Goal: Check status: Check status

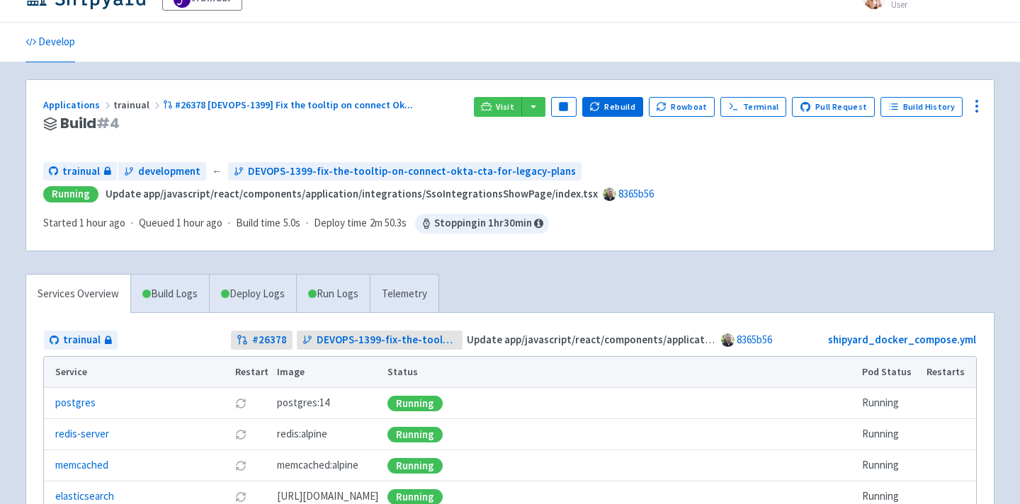
scroll to position [29, 0]
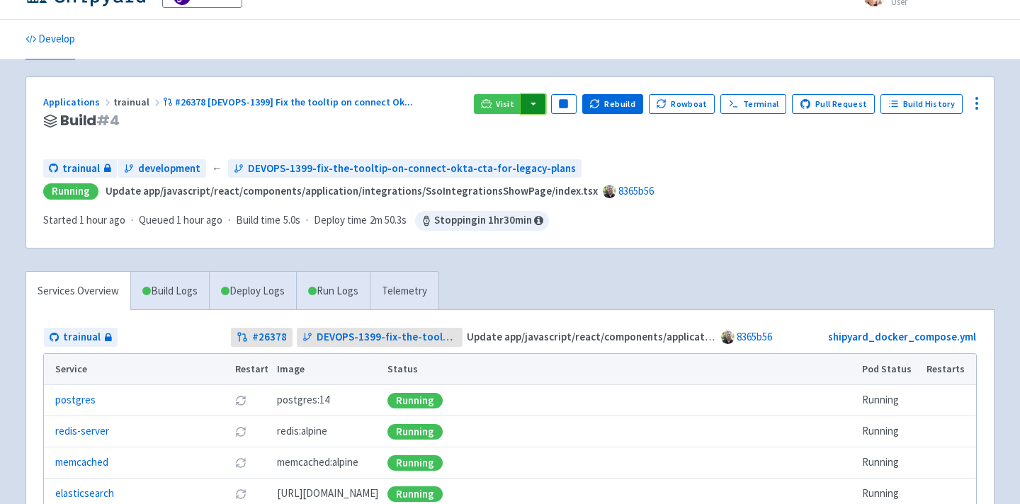
click at [544, 107] on button "button" at bounding box center [533, 104] width 24 height 20
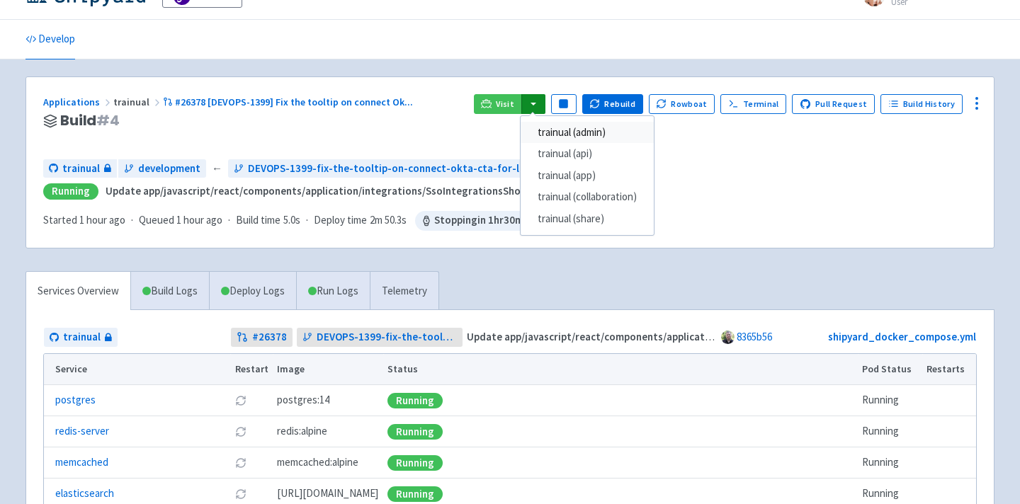
click at [578, 129] on link "trainual (admin)" at bounding box center [586, 133] width 133 height 22
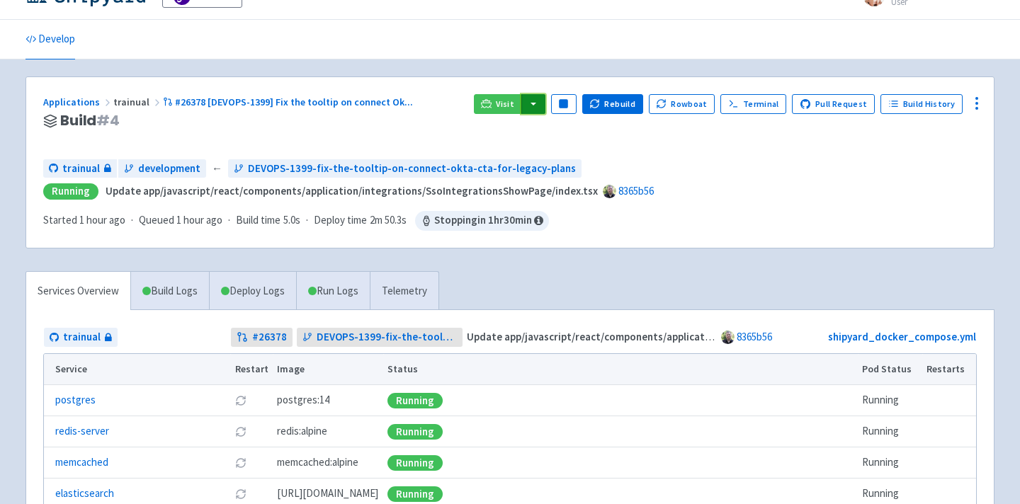
click at [533, 107] on button "button" at bounding box center [533, 104] width 24 height 20
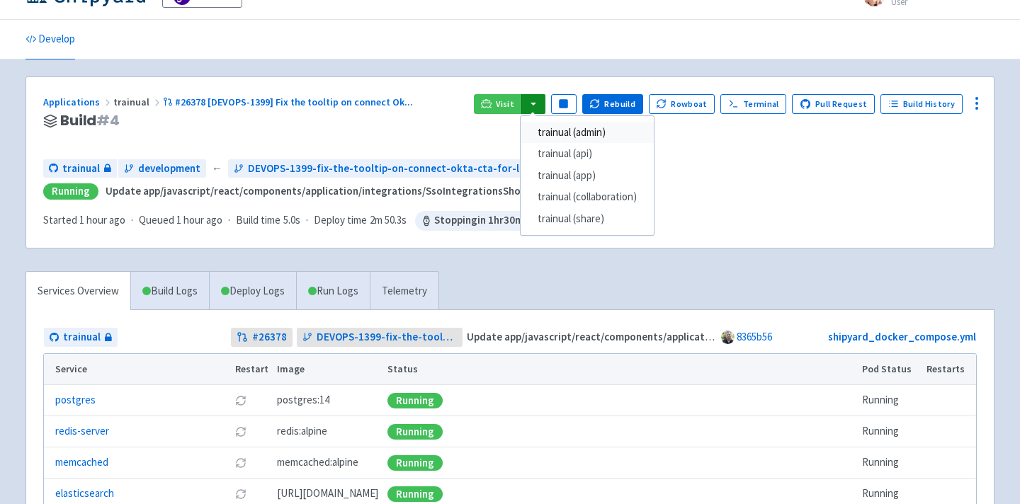
click at [559, 126] on link "trainual (admin)" at bounding box center [586, 133] width 133 height 22
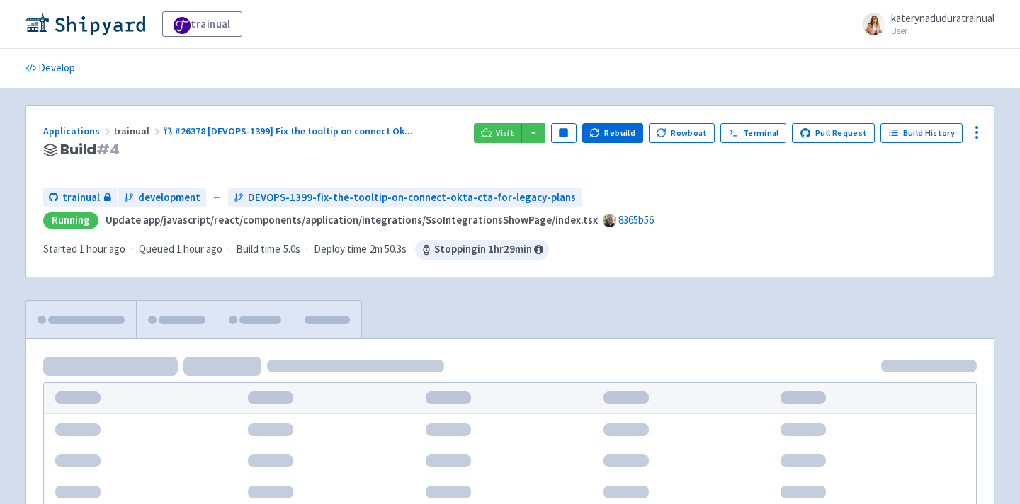
scroll to position [29, 0]
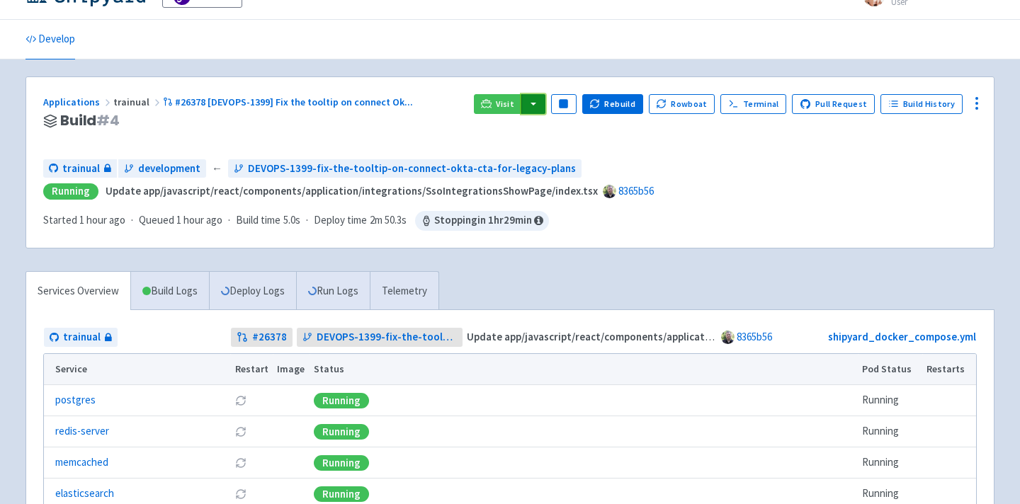
click at [544, 100] on button "button" at bounding box center [533, 104] width 24 height 20
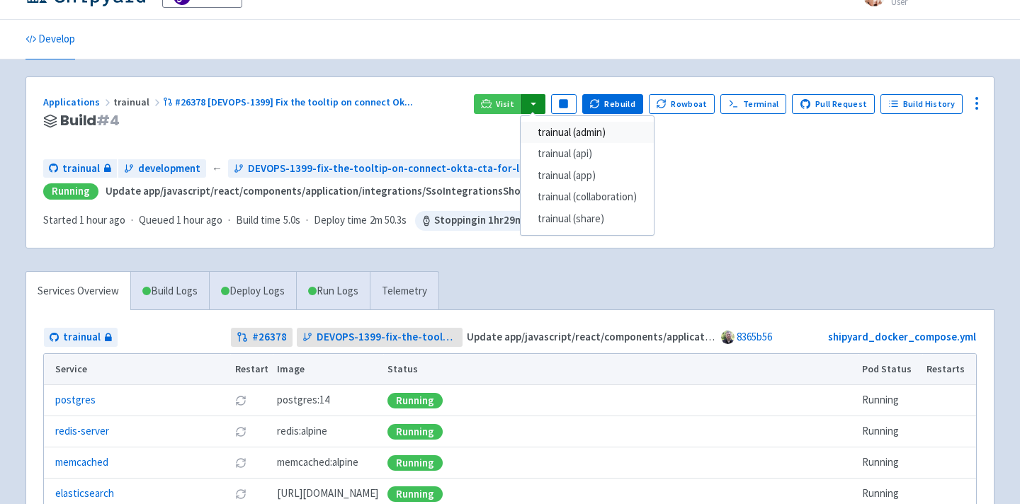
click at [566, 125] on link "trainual (admin)" at bounding box center [586, 133] width 133 height 22
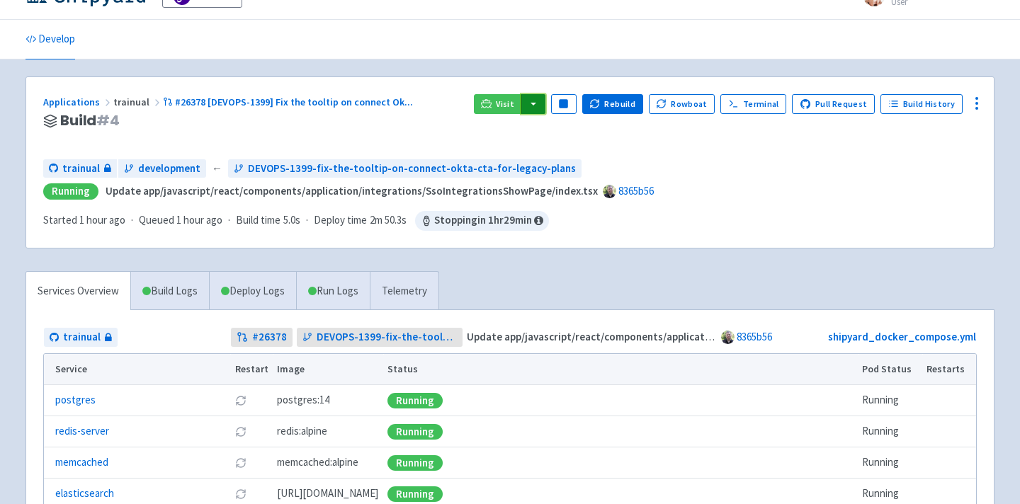
click at [545, 103] on button "button" at bounding box center [533, 104] width 24 height 20
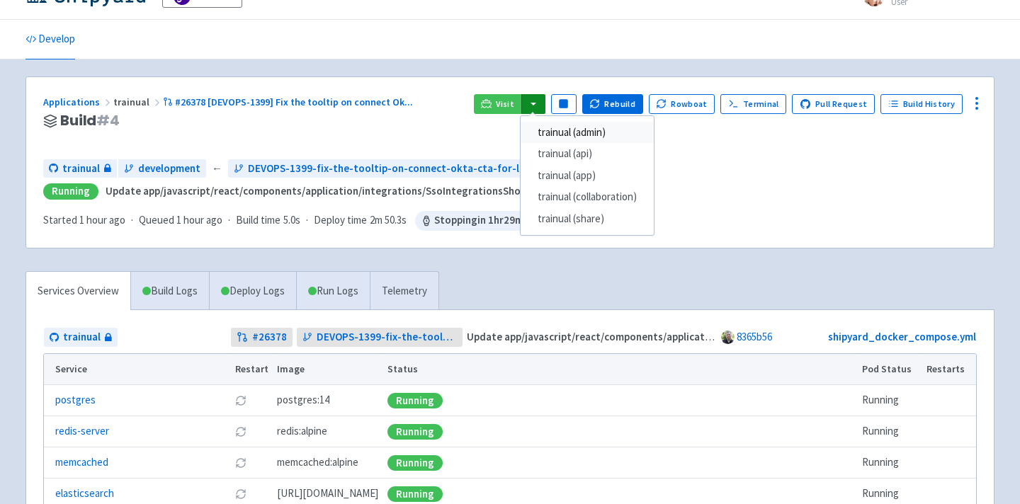
click at [584, 130] on link "trainual (admin)" at bounding box center [586, 133] width 133 height 22
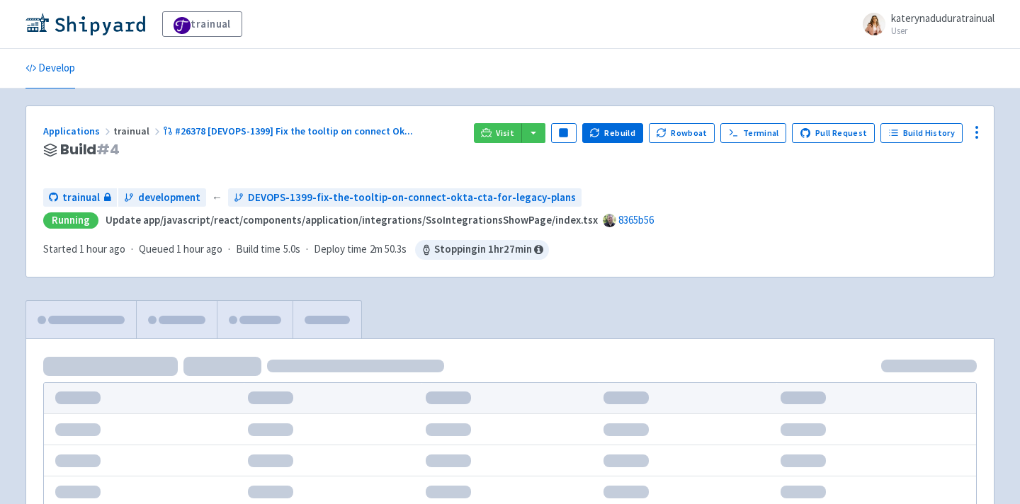
scroll to position [29, 0]
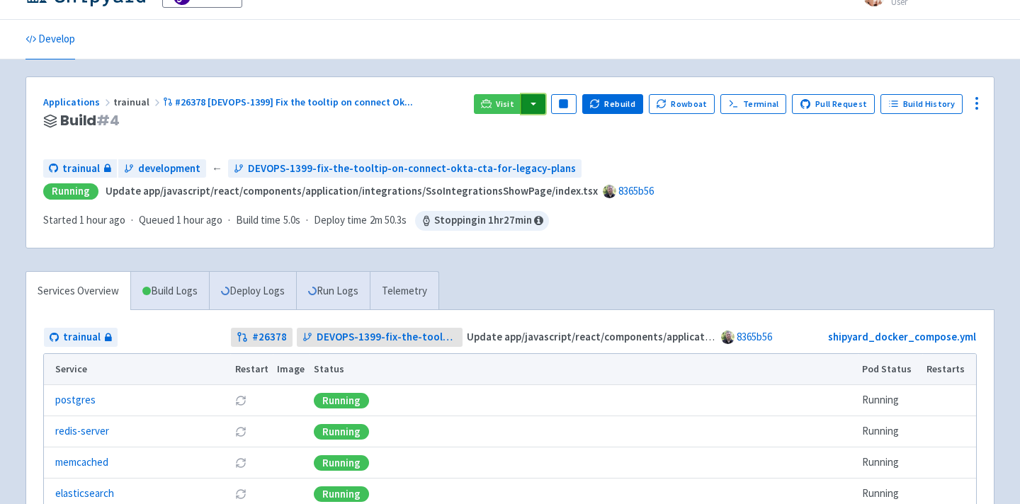
click at [544, 106] on button "button" at bounding box center [533, 104] width 24 height 20
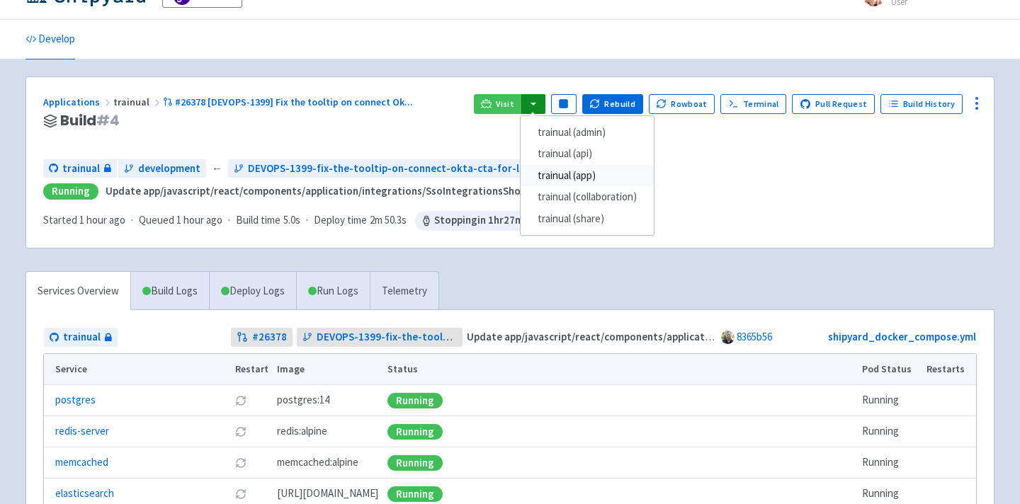
click at [610, 178] on link "trainual (app)" at bounding box center [586, 176] width 133 height 22
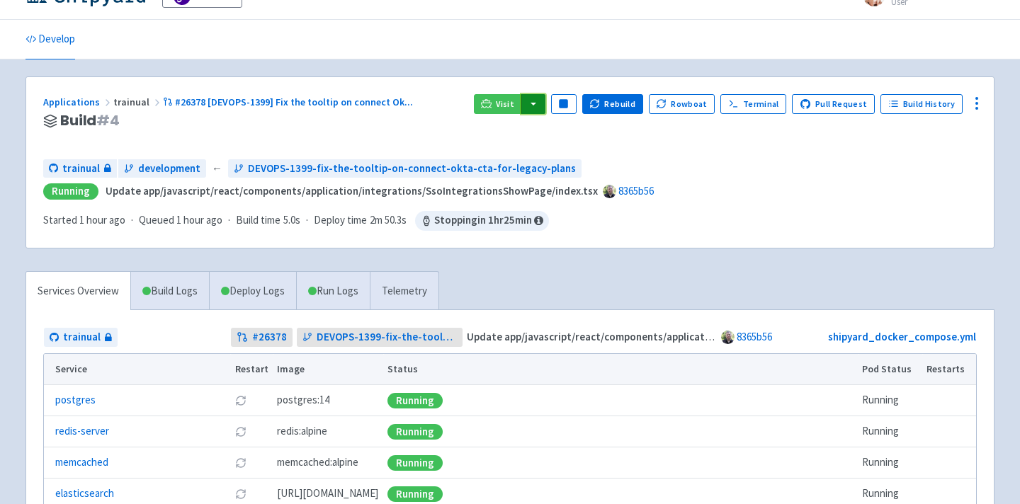
click at [545, 98] on button "button" at bounding box center [533, 104] width 24 height 20
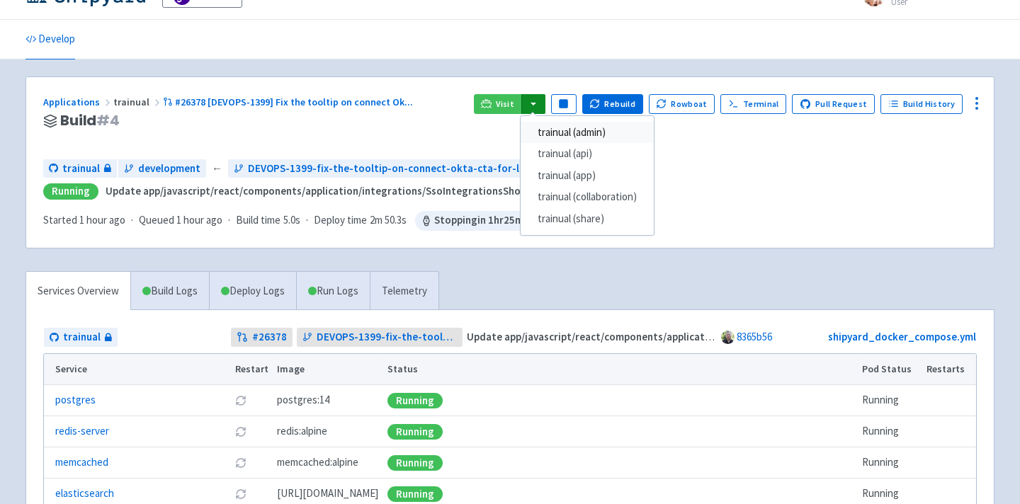
click at [595, 133] on link "trainual (admin)" at bounding box center [586, 133] width 133 height 22
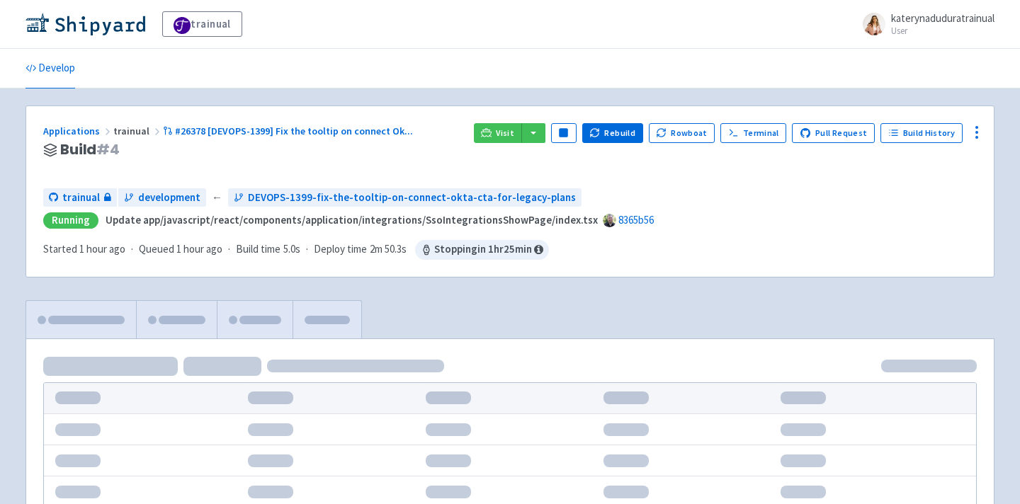
scroll to position [29, 0]
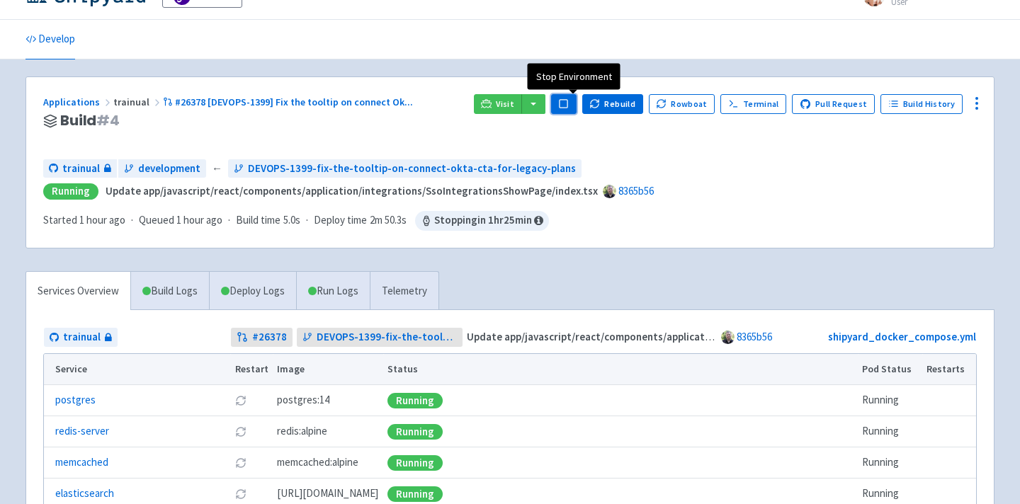
click at [567, 100] on rect "button" at bounding box center [563, 104] width 8 height 8
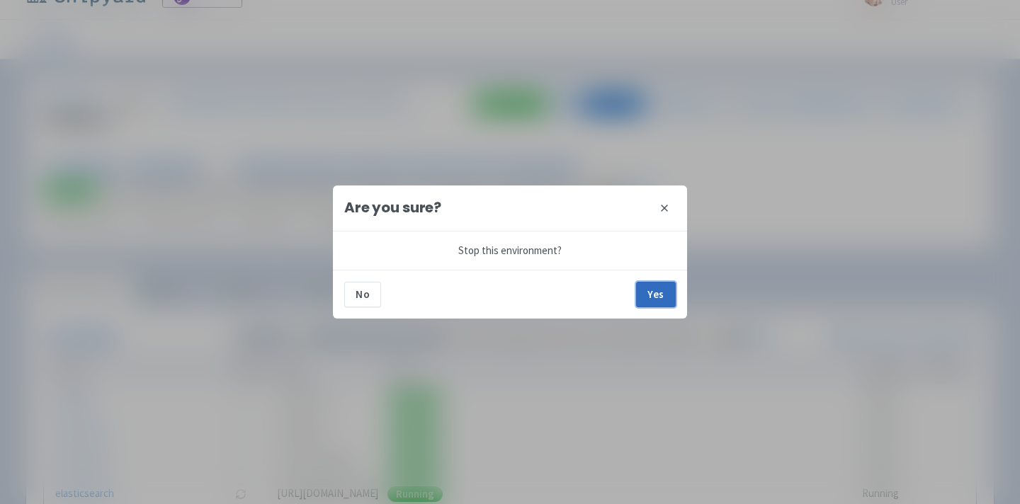
click at [658, 298] on button "Yes" at bounding box center [656, 294] width 40 height 25
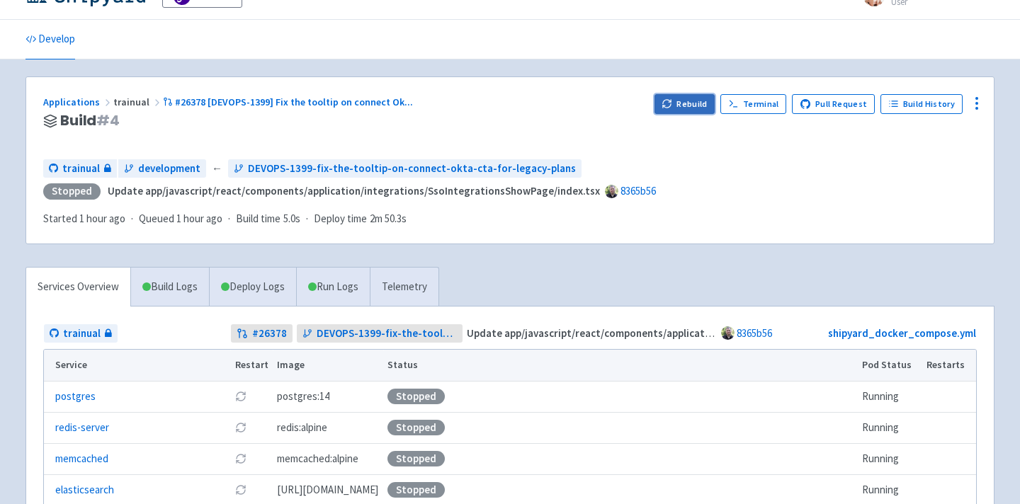
click at [696, 100] on button "Rebuild" at bounding box center [684, 104] width 61 height 20
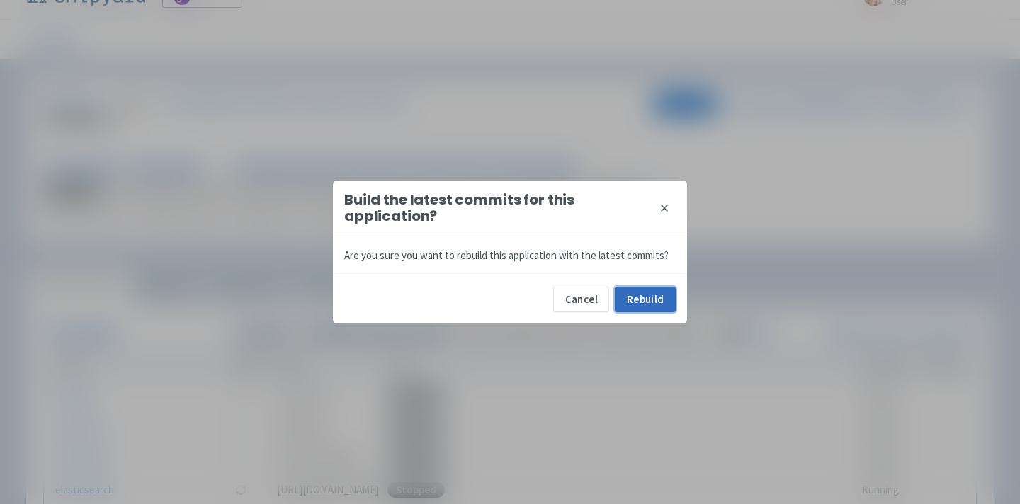
click at [655, 293] on button "Rebuild" at bounding box center [645, 299] width 61 height 25
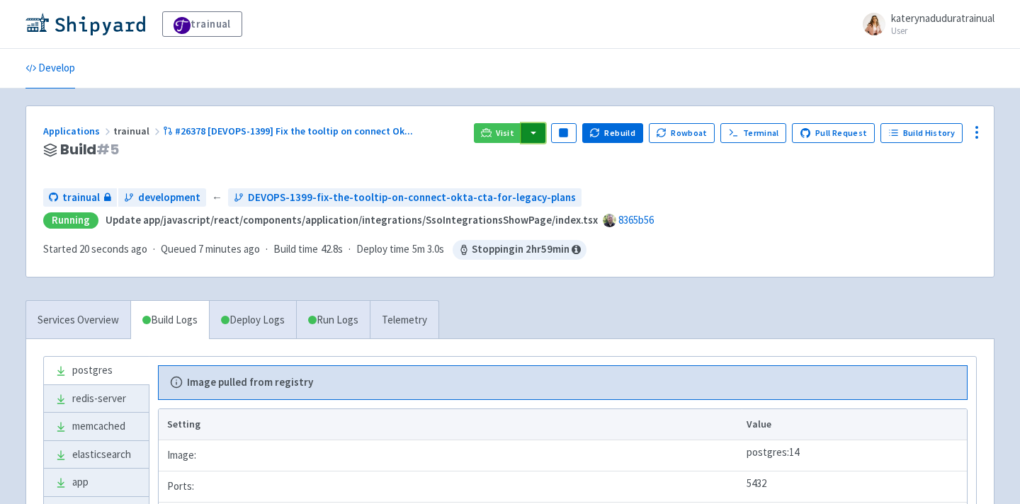
click at [544, 135] on button "button" at bounding box center [533, 133] width 24 height 20
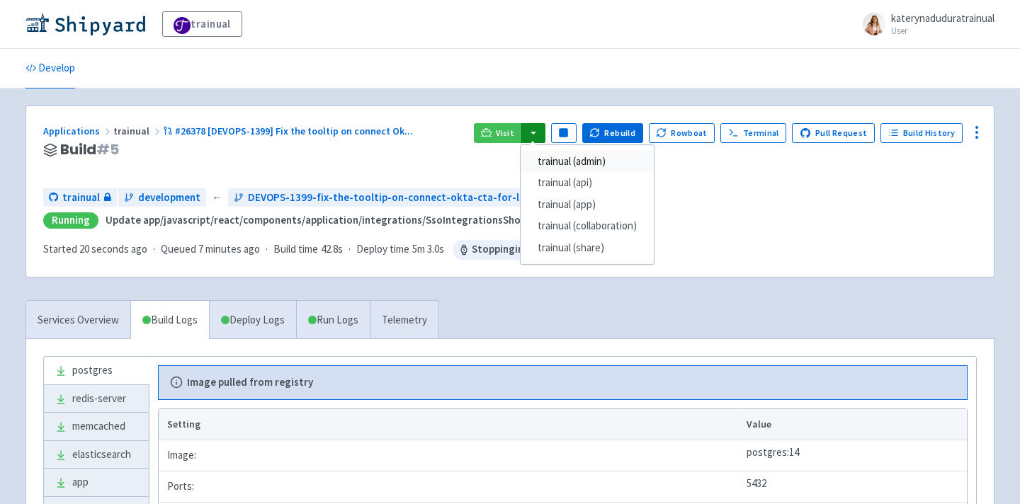
click at [581, 156] on link "trainual (admin)" at bounding box center [586, 162] width 133 height 22
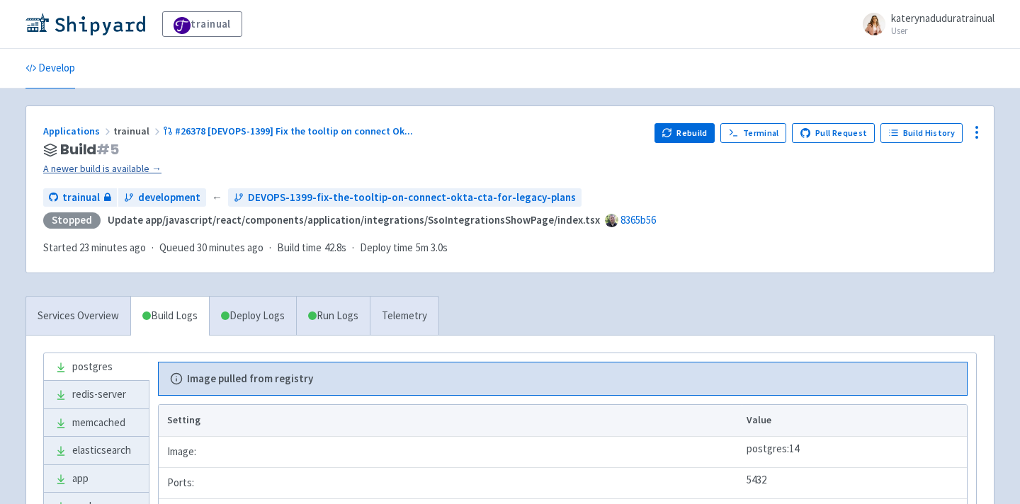
click at [118, 164] on link "A newer build is available →" at bounding box center [343, 169] width 600 height 16
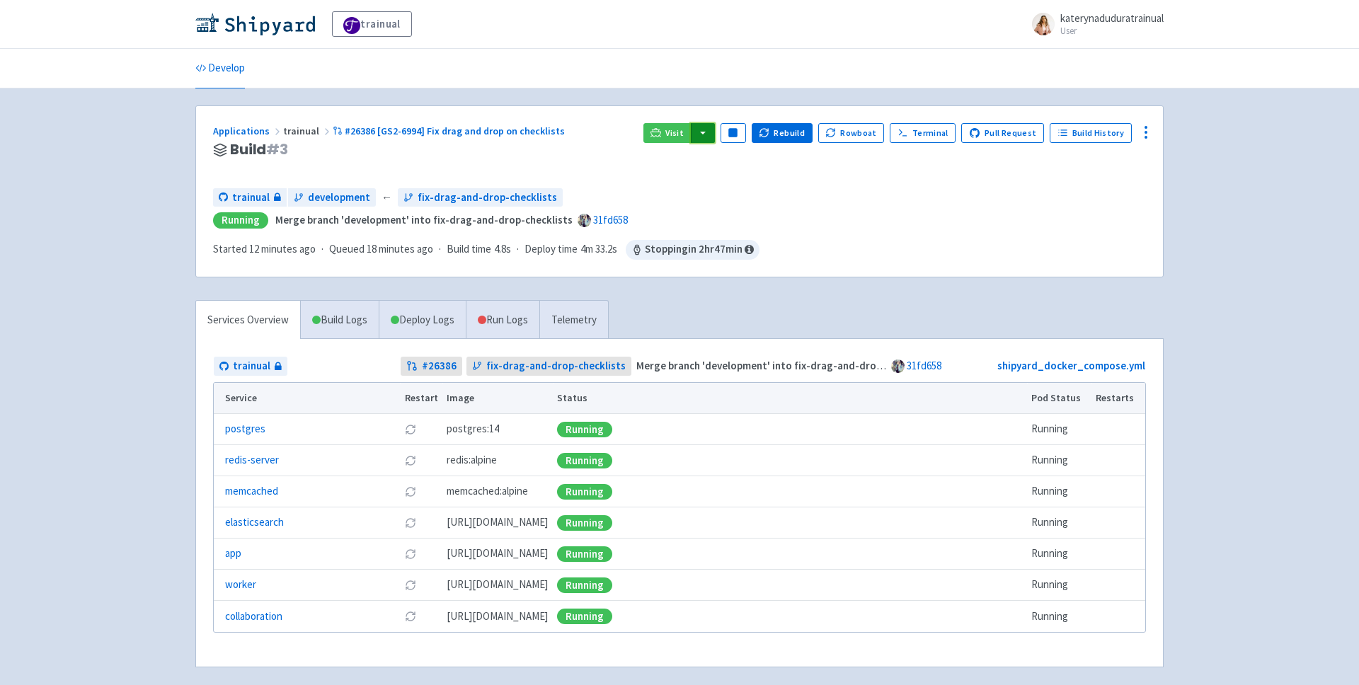
click at [714, 137] on button "button" at bounding box center [703, 133] width 24 height 20
click at [759, 164] on link "trainual (admin)" at bounding box center [756, 162] width 133 height 22
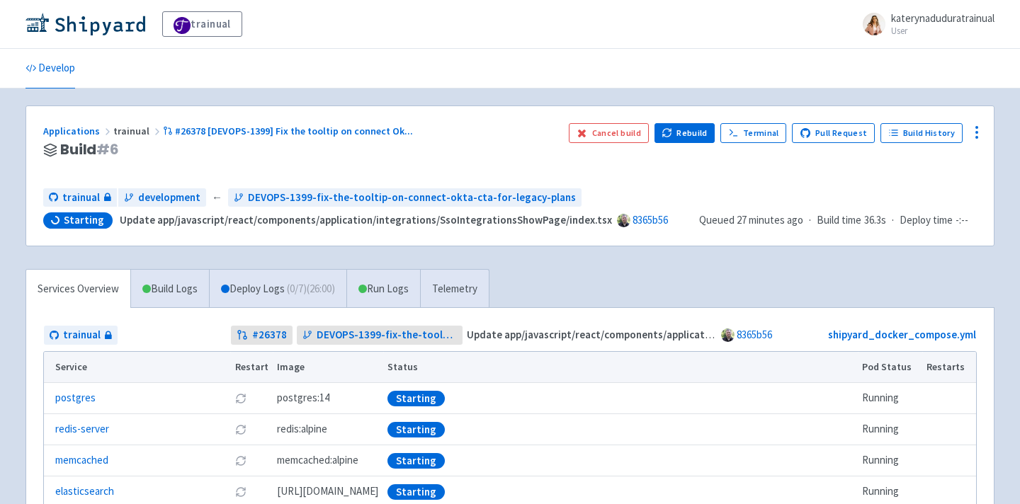
click at [543, 256] on div "Applications trainual #26378 [DEVOPS-1399] Fix the tooltip on connect Ok ... Bu…" at bounding box center [509, 380] width 969 height 548
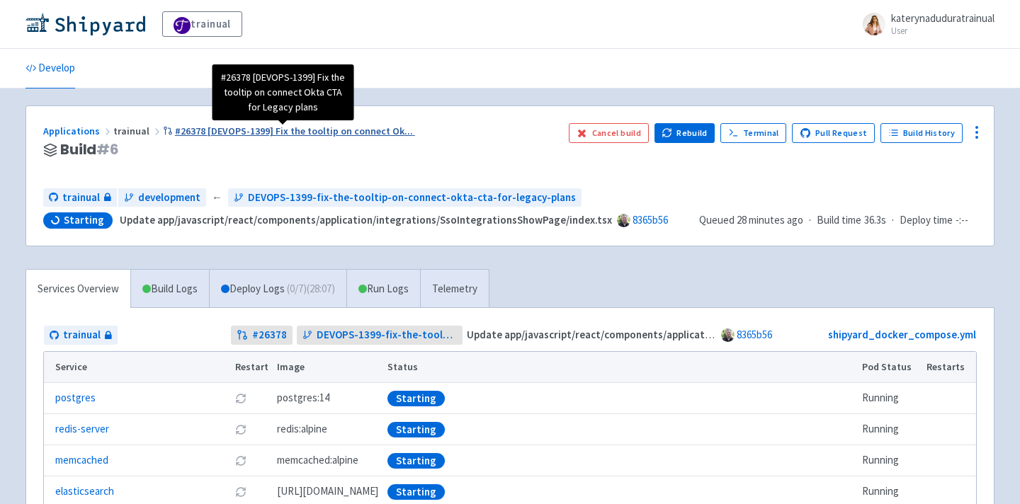
click at [288, 128] on span "#26378 [DEVOPS-1399] Fix the tooltip on connect Ok ..." at bounding box center [294, 131] width 238 height 13
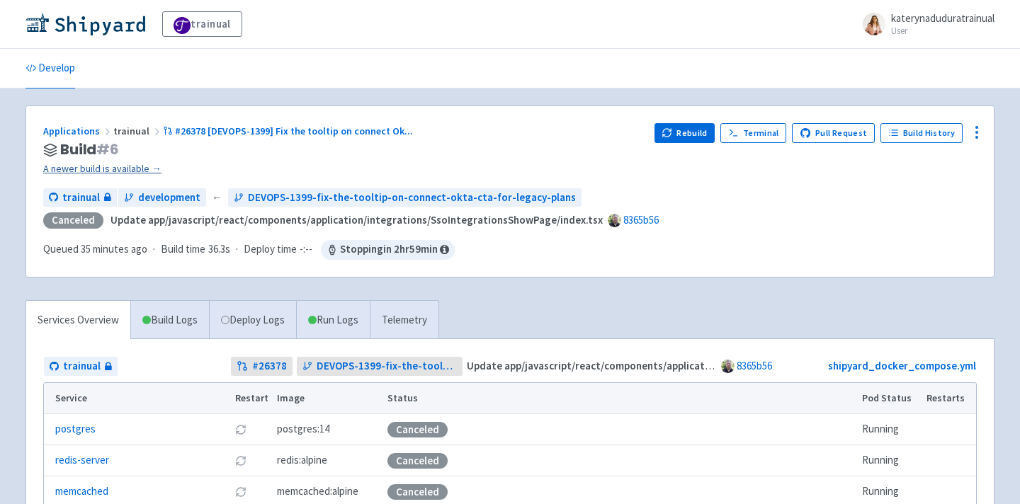
click at [120, 168] on link "A newer build is available →" at bounding box center [343, 169] width 600 height 16
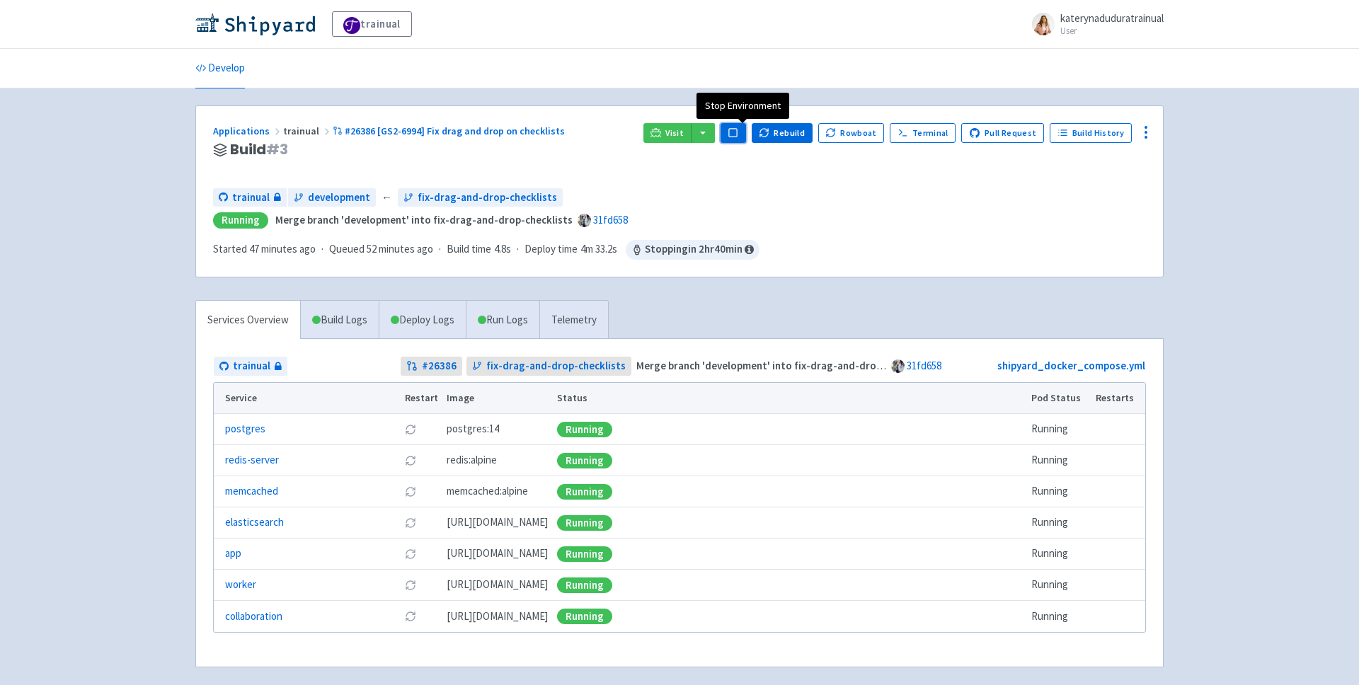
click at [737, 132] on rect "button" at bounding box center [733, 133] width 8 height 8
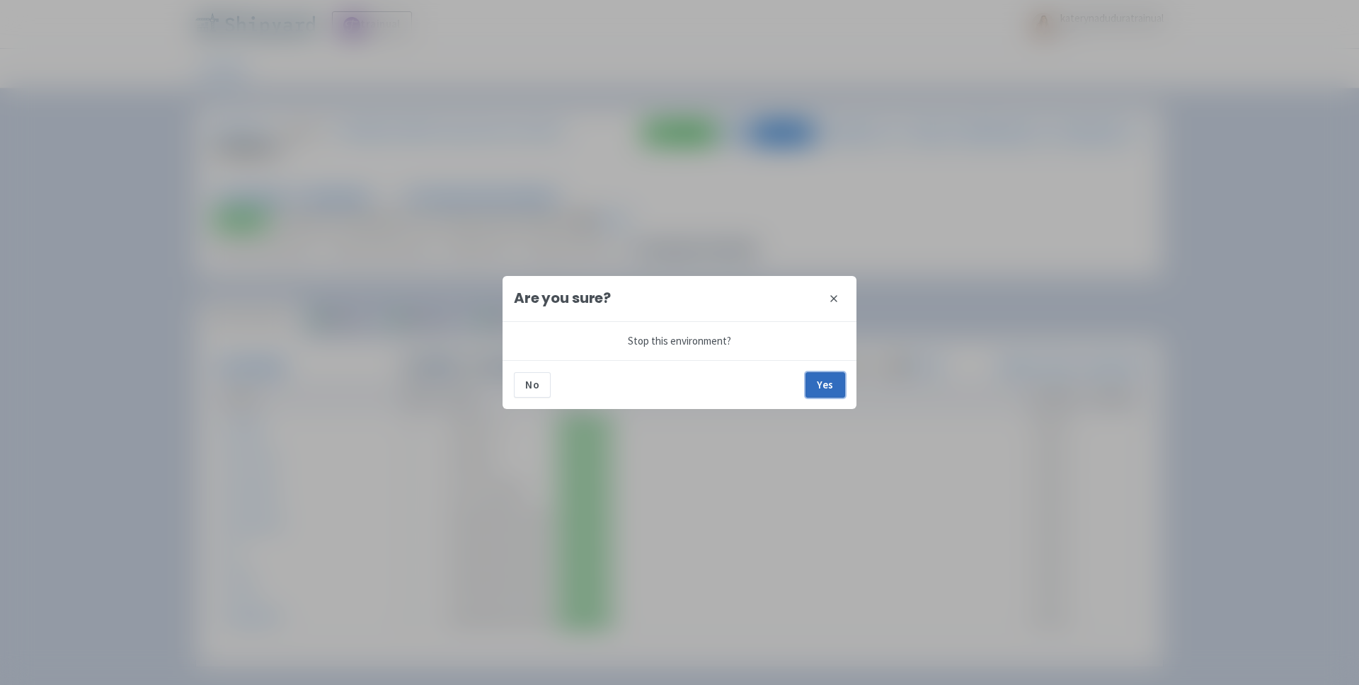
click at [822, 381] on button "Yes" at bounding box center [826, 384] width 40 height 25
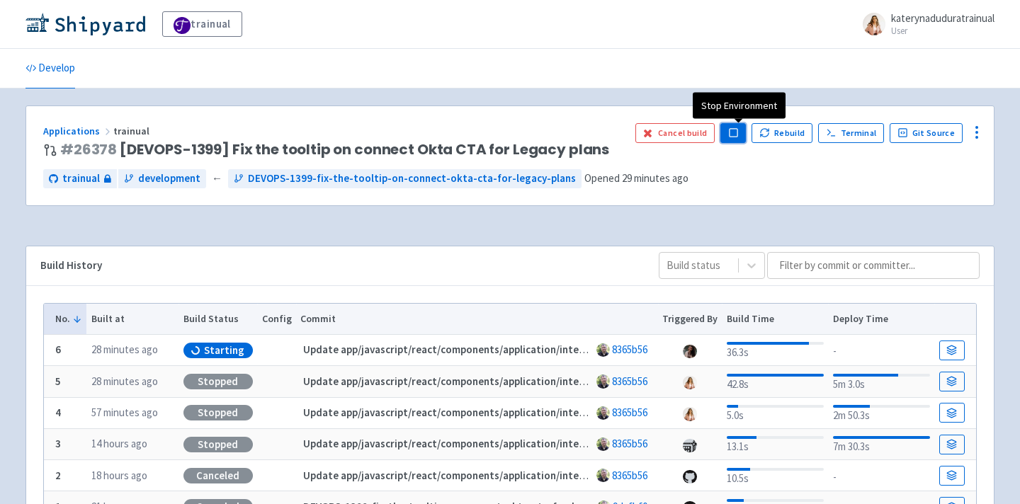
click at [744, 131] on button "Pause" at bounding box center [732, 133] width 25 height 20
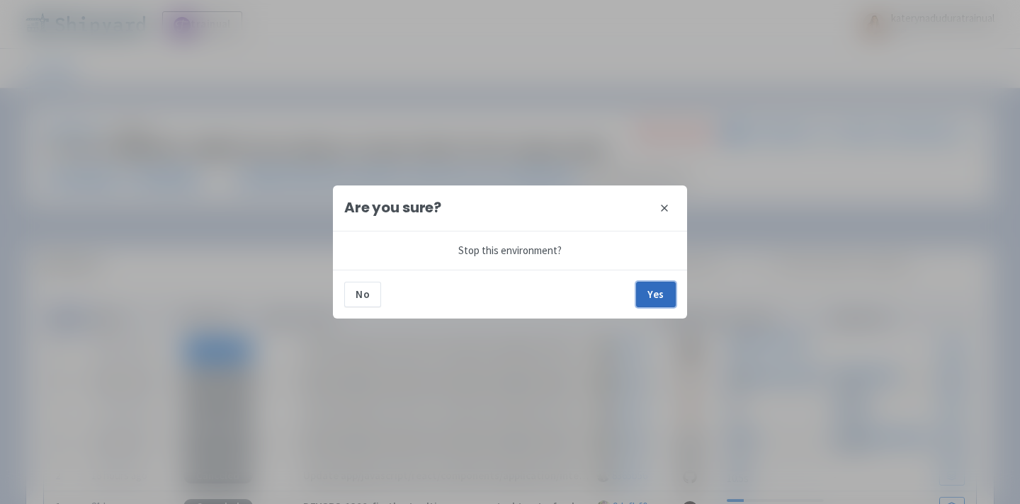
click at [662, 295] on button "Yes" at bounding box center [656, 294] width 40 height 25
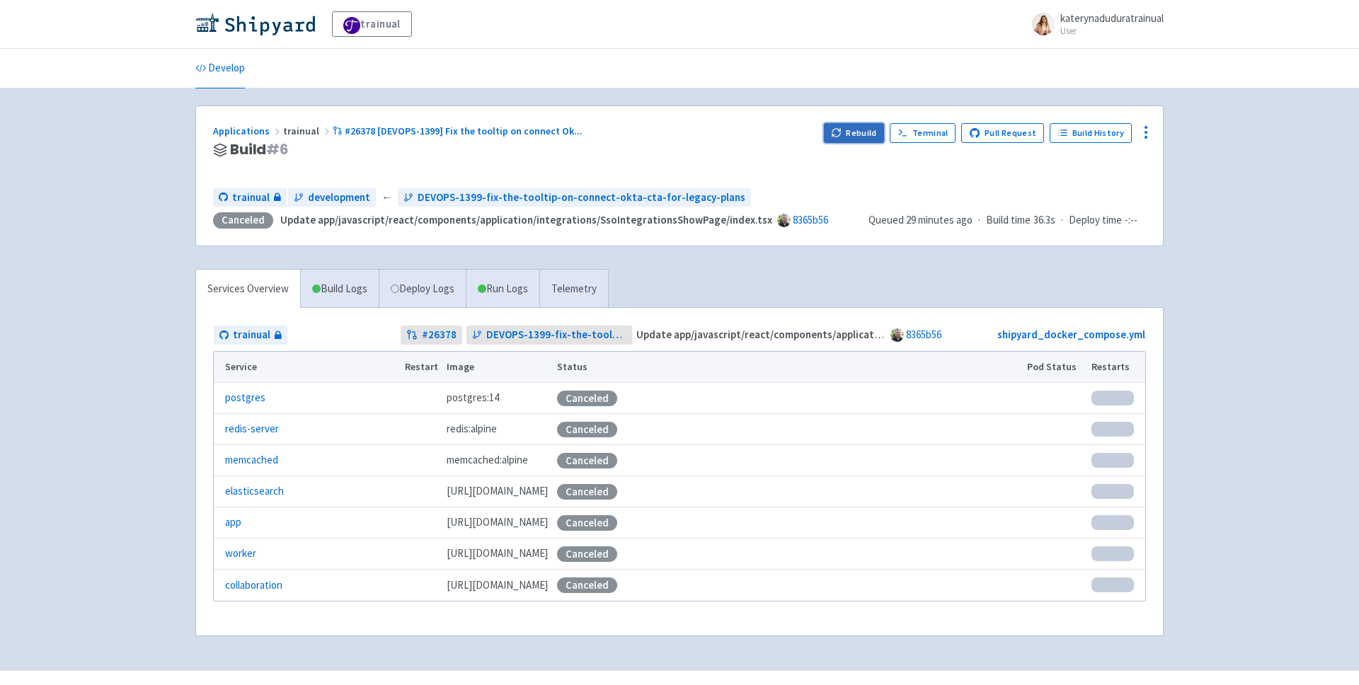
click at [842, 134] on icon "button" at bounding box center [836, 132] width 11 height 11
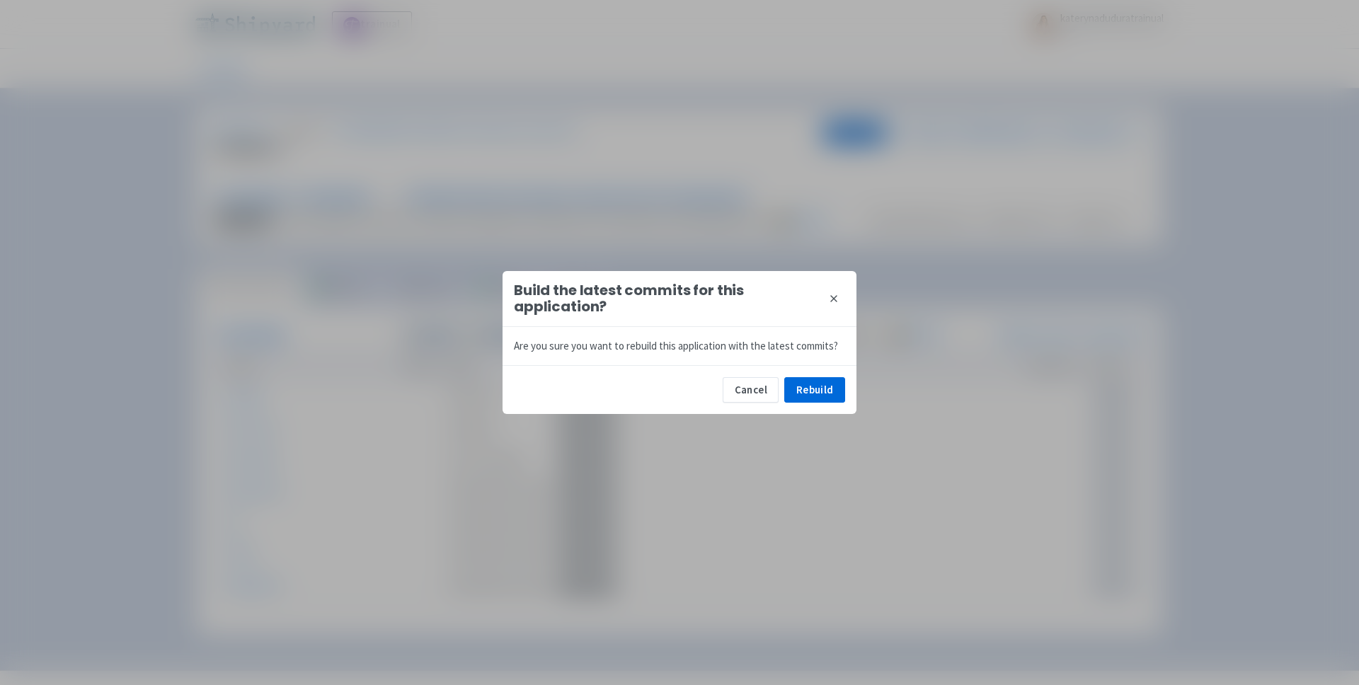
click at [804, 403] on div "Cancel Rebuild" at bounding box center [680, 389] width 354 height 49
click at [823, 375] on div "Cancel Rebuild" at bounding box center [680, 389] width 354 height 49
click at [821, 387] on button "Rebuild" at bounding box center [815, 389] width 61 height 25
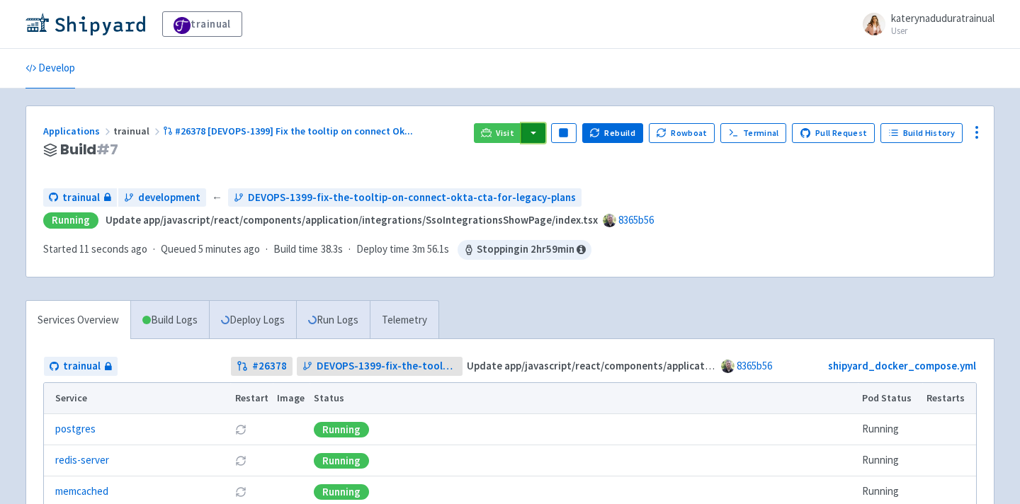
click at [544, 130] on button "button" at bounding box center [533, 133] width 24 height 20
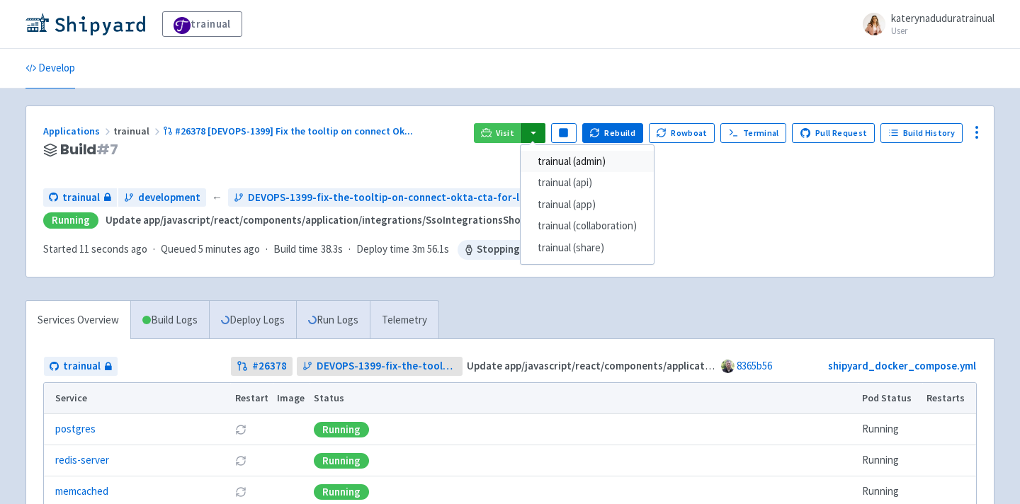
click at [617, 165] on link "trainual (admin)" at bounding box center [586, 162] width 133 height 22
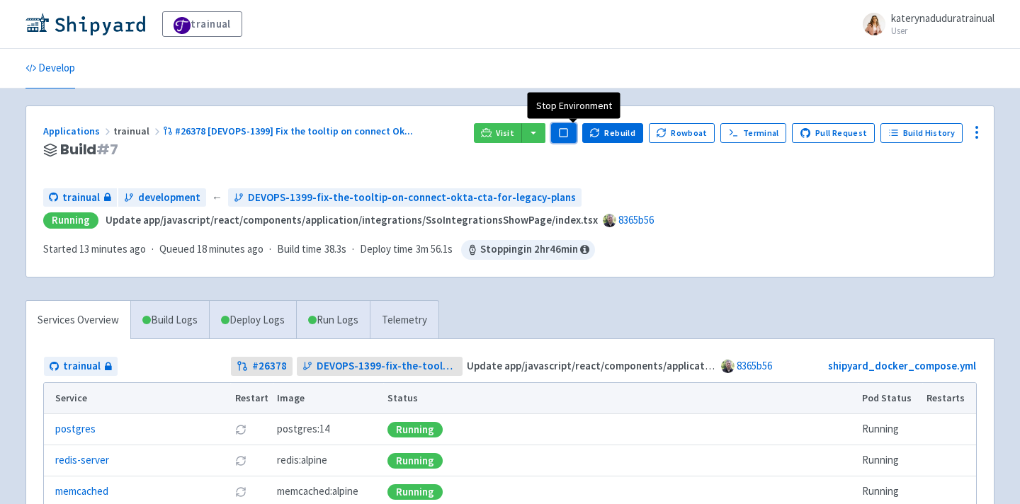
click at [567, 134] on rect "button" at bounding box center [563, 133] width 8 height 8
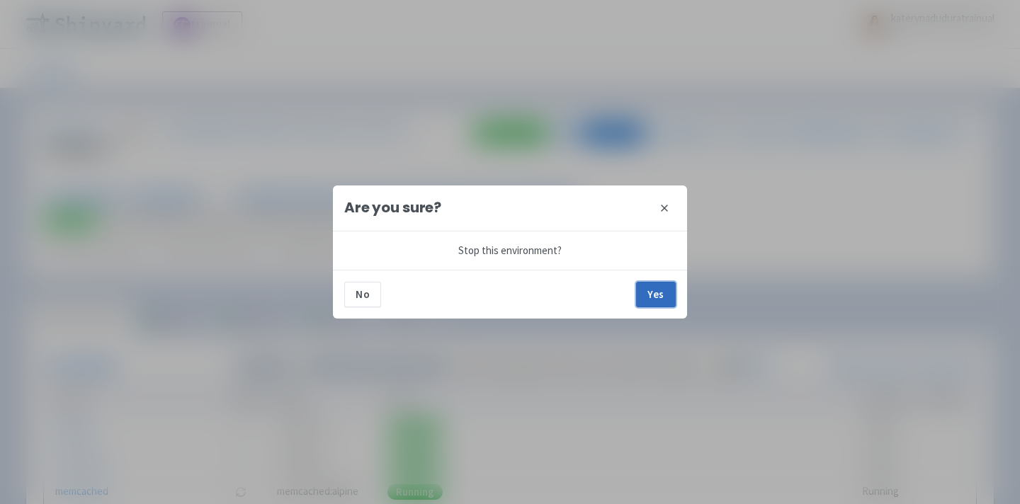
click at [663, 294] on button "Yes" at bounding box center [656, 294] width 40 height 25
